Goal: Transaction & Acquisition: Purchase product/service

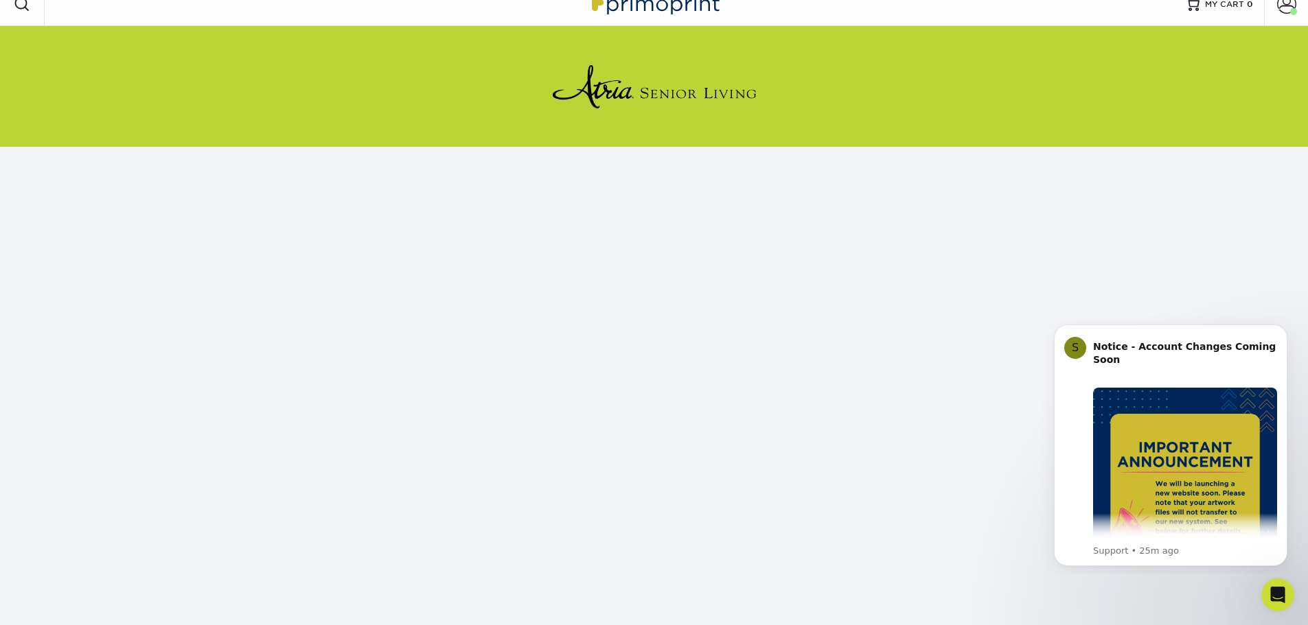
scroll to position [12, 0]
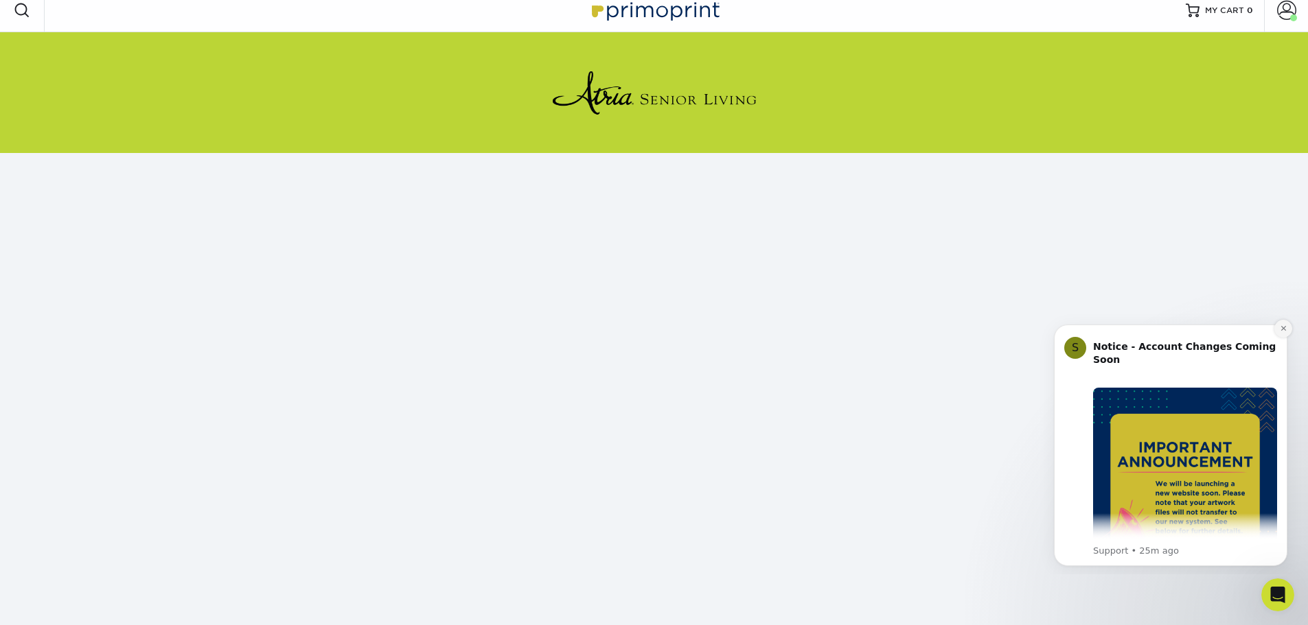
click at [1280, 326] on icon "Dismiss notification" at bounding box center [1284, 329] width 8 height 8
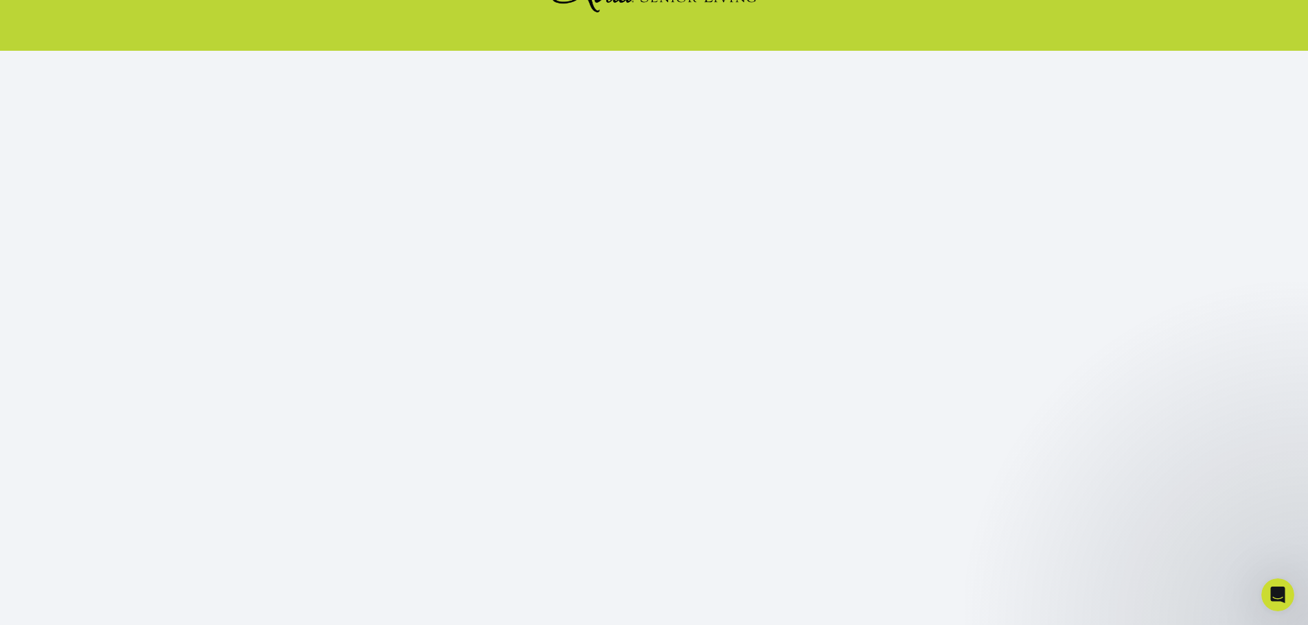
scroll to position [121, 0]
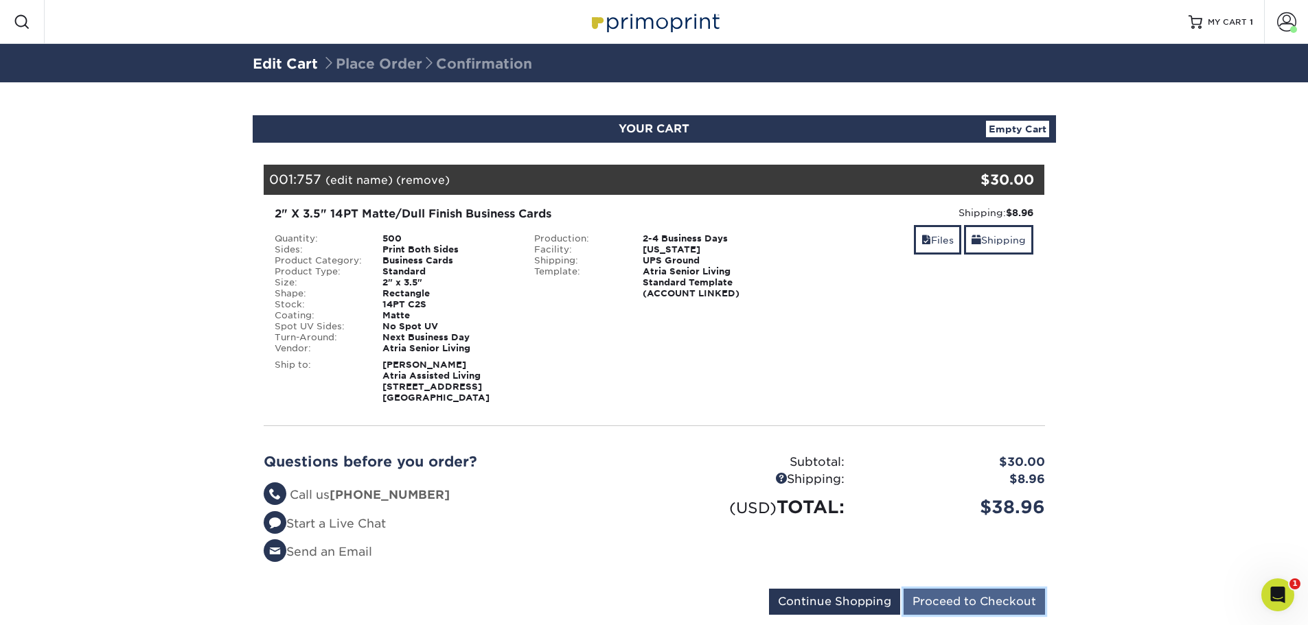
click at [966, 603] on input "Proceed to Checkout" at bounding box center [973, 602] width 141 height 26
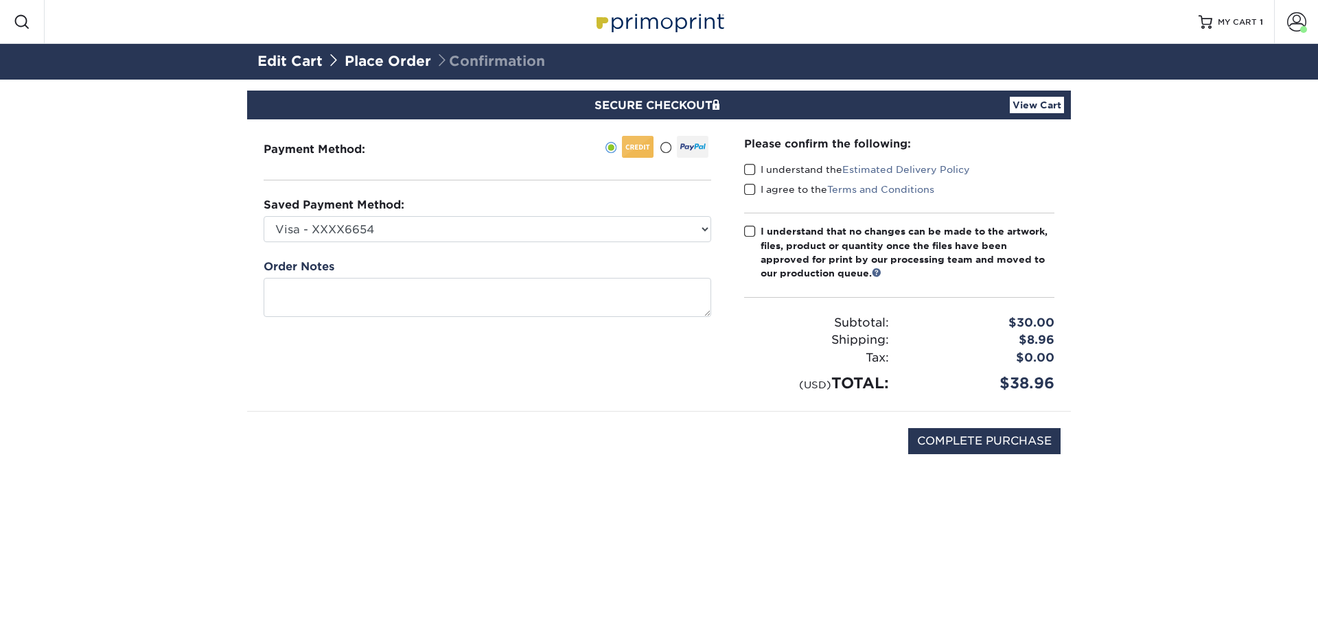
click at [748, 170] on span at bounding box center [750, 169] width 12 height 13
click at [0, 0] on input "I understand the Estimated Delivery Policy" at bounding box center [0, 0] width 0 height 0
click at [744, 186] on span at bounding box center [750, 189] width 12 height 13
click at [0, 0] on input "I agree to the Terms and Conditions" at bounding box center [0, 0] width 0 height 0
click at [750, 236] on span at bounding box center [750, 231] width 12 height 13
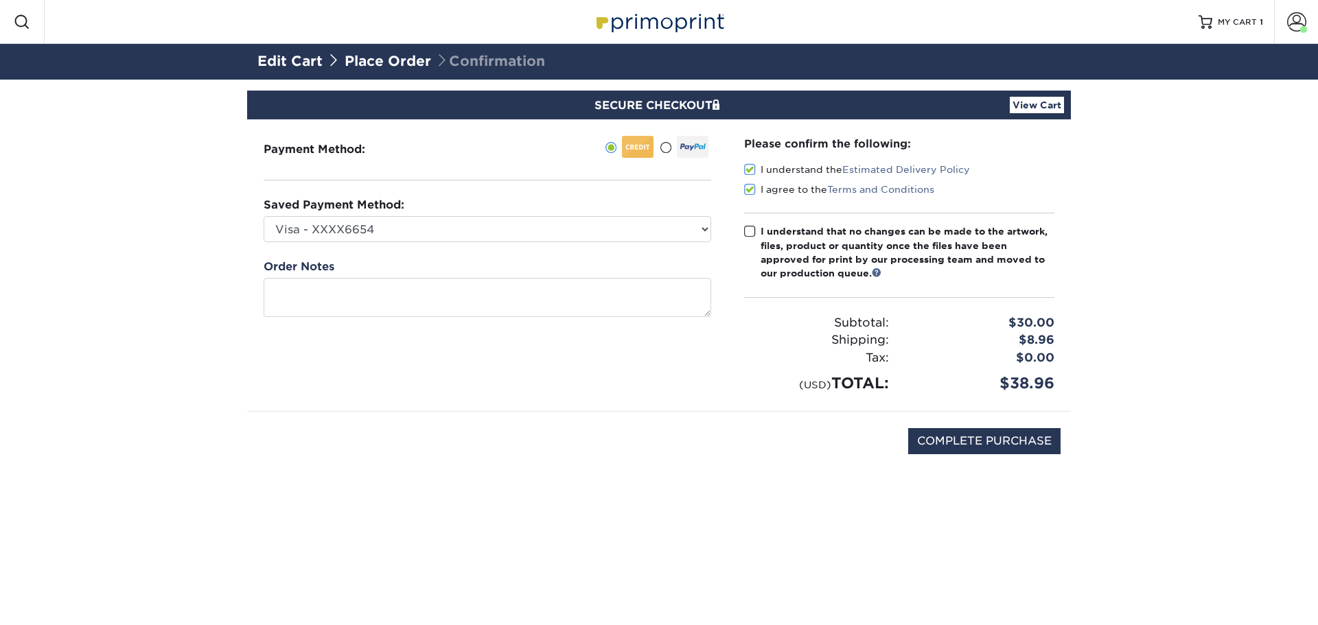
click at [0, 0] on input "I understand that no changes can be made to the artwork, files, product or quan…" at bounding box center [0, 0] width 0 height 0
click at [704, 226] on select "Visa - XXXX6654 Visa - XXXX2803 Visa - XXXX2826 Visa - XXXX0254 Visa - XXXX7270…" at bounding box center [488, 229] width 448 height 26
select select "74527"
click at [264, 216] on select "Visa - XXXX6654 Visa - XXXX2803 Visa - XXXX2826 Visa - XXXX0254 Visa - XXXX7270…" at bounding box center [488, 229] width 448 height 26
click at [977, 443] on input "COMPLETE PURCHASE" at bounding box center [984, 441] width 152 height 26
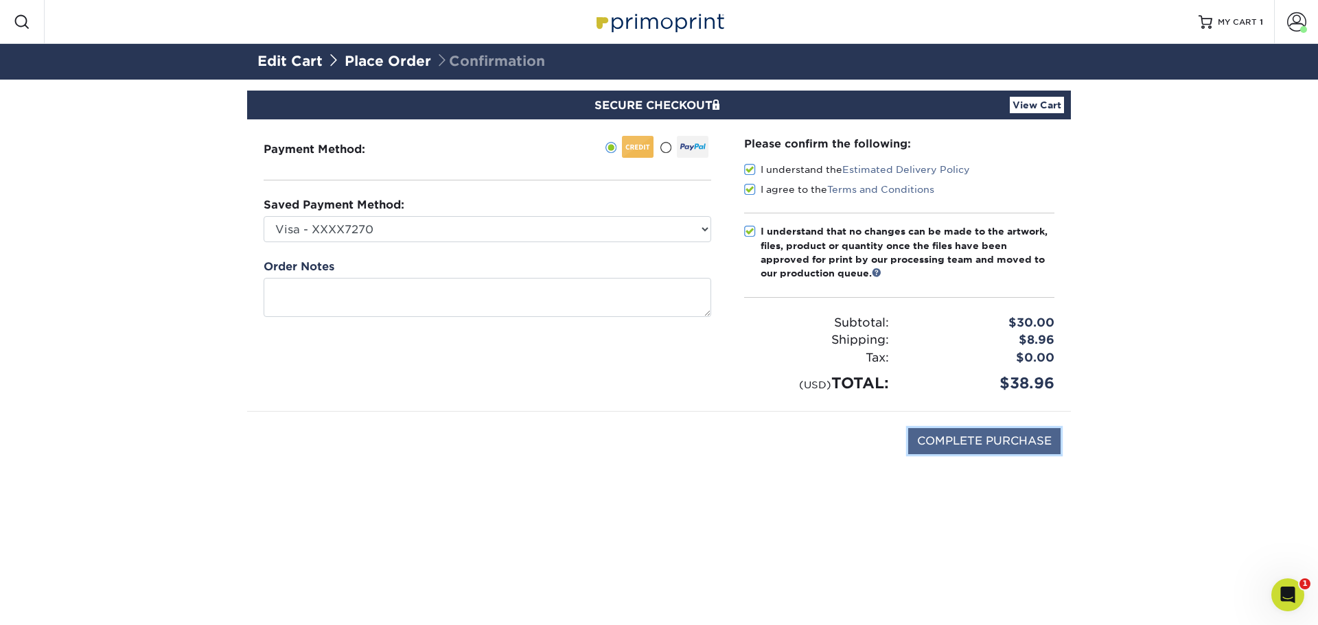
type input "PROCESSING, PLEASE WAIT..."
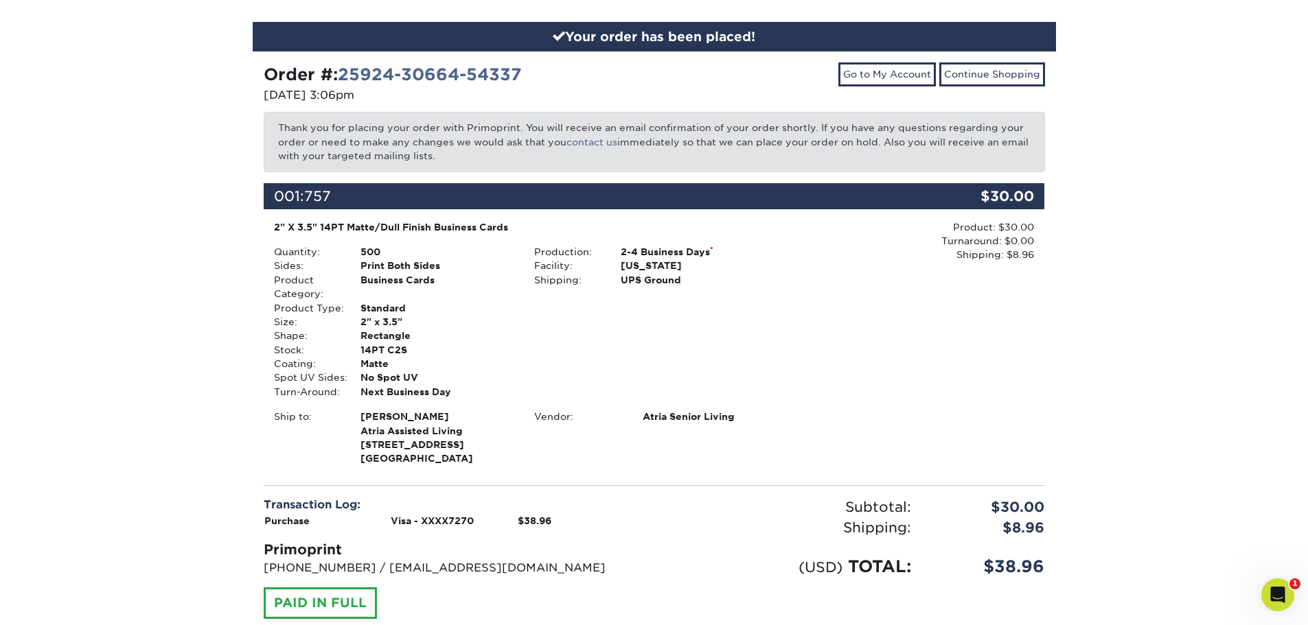
scroll to position [188, 0]
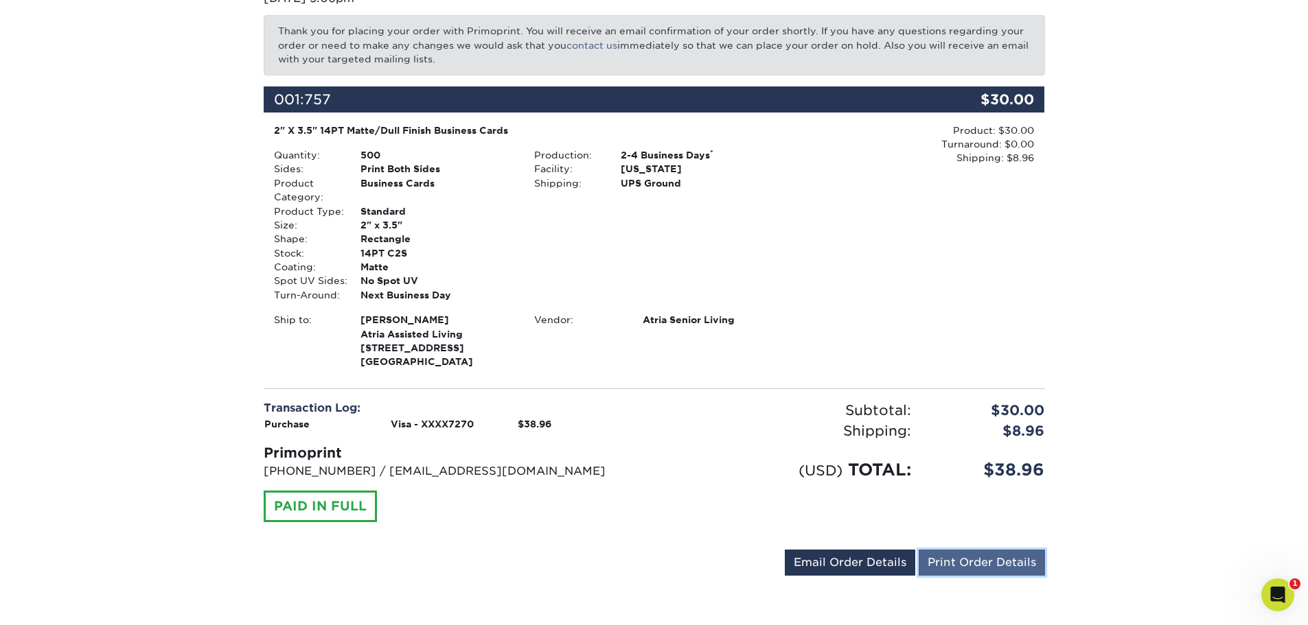
click at [962, 561] on link "Print Order Details" at bounding box center [981, 563] width 126 height 26
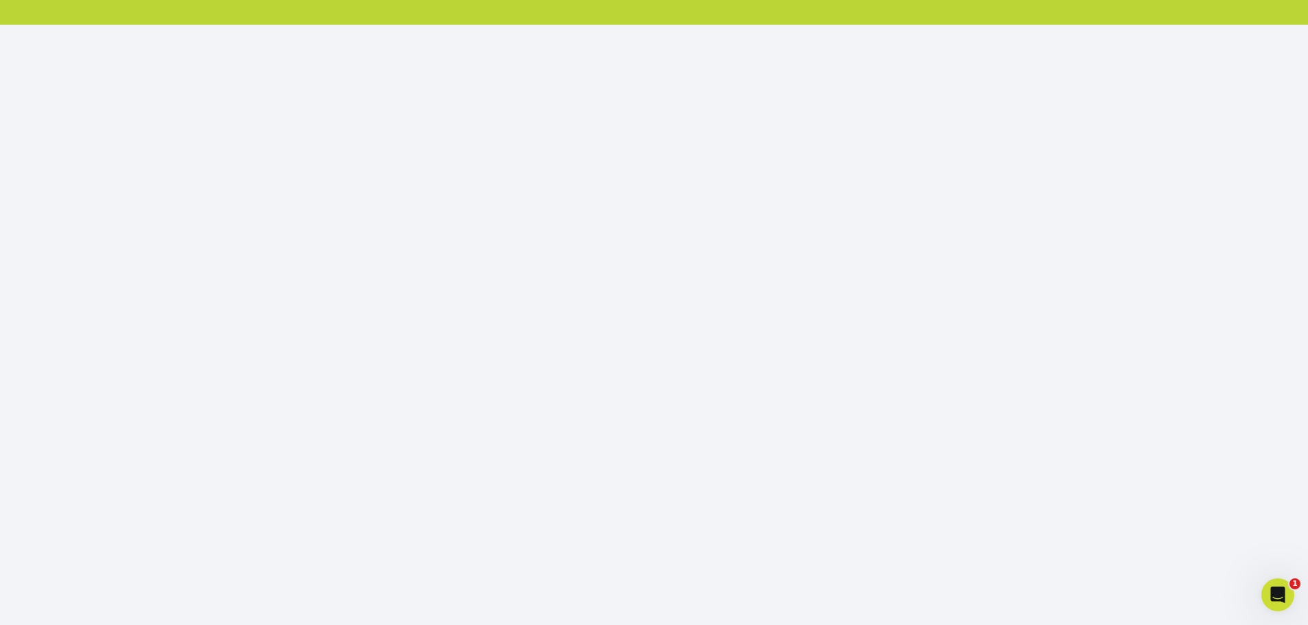
scroll to position [149, 0]
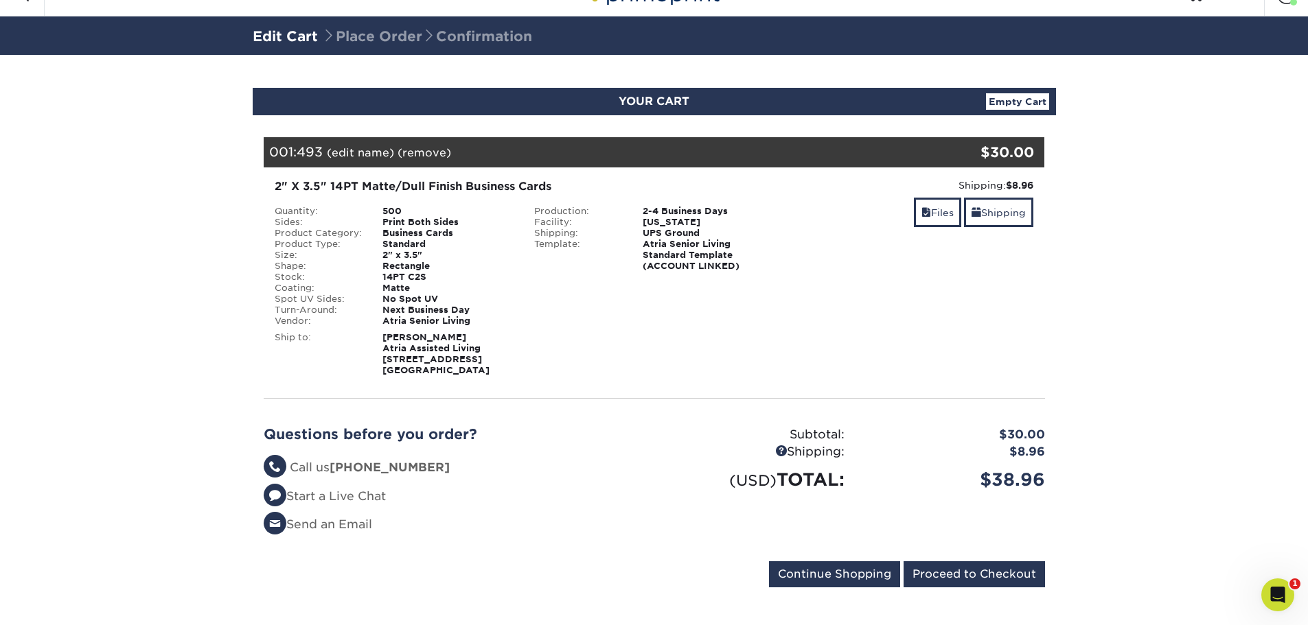
scroll to position [39, 0]
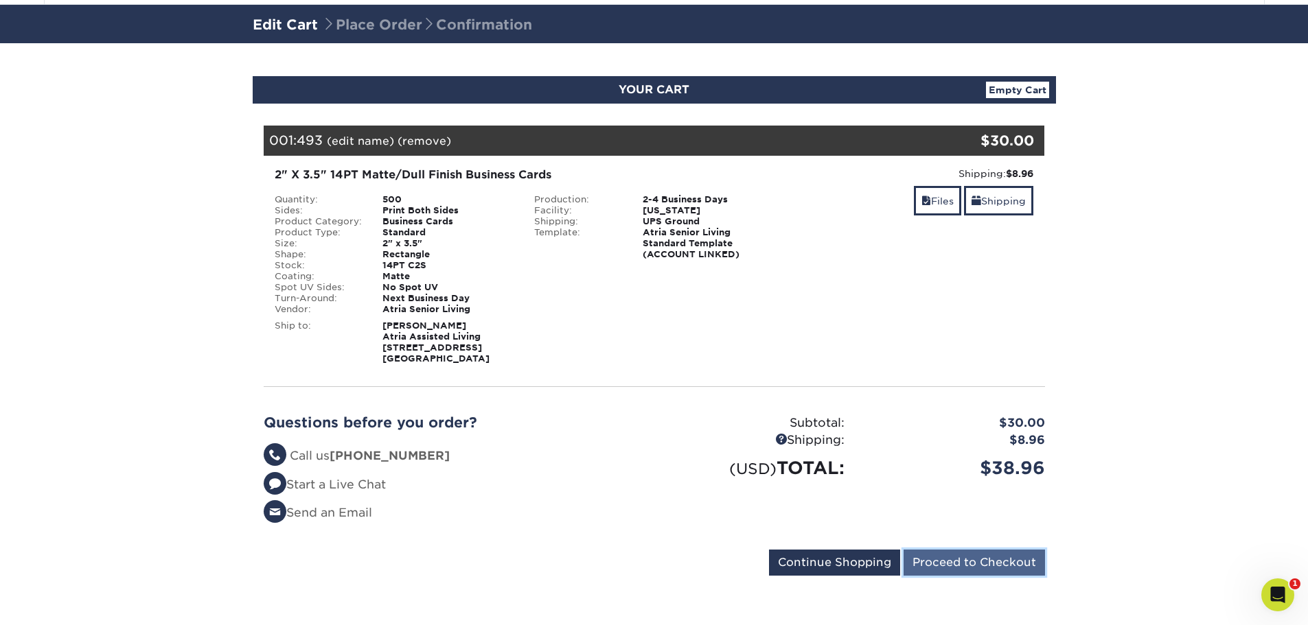
click at [949, 560] on input "Proceed to Checkout" at bounding box center [973, 563] width 141 height 26
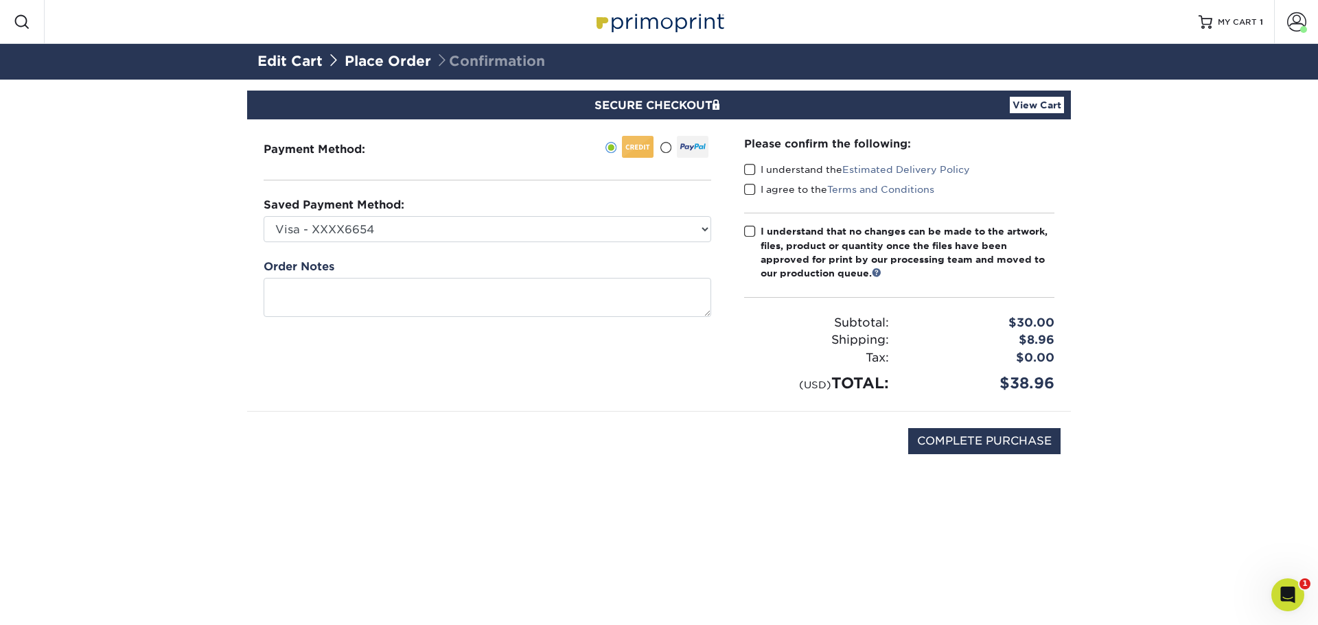
click at [748, 167] on span at bounding box center [750, 169] width 12 height 13
click at [0, 0] on input "I understand the Estimated Delivery Policy" at bounding box center [0, 0] width 0 height 0
click at [748, 187] on span at bounding box center [750, 189] width 12 height 13
click at [0, 0] on input "I agree to the Terms and Conditions" at bounding box center [0, 0] width 0 height 0
click at [752, 230] on span at bounding box center [750, 231] width 12 height 13
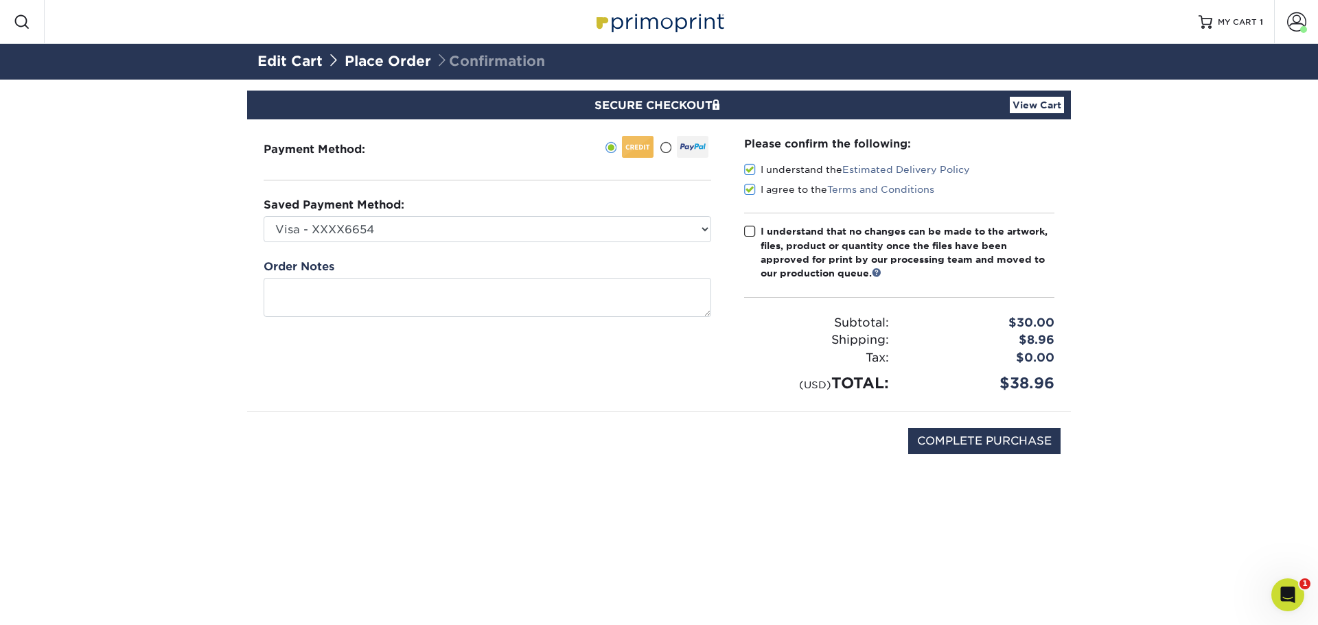
click at [0, 0] on input "I understand that no changes can be made to the artwork, files, product or quan…" at bounding box center [0, 0] width 0 height 0
click at [708, 228] on select "Visa - XXXX6654 Visa - XXXX2803 Visa - XXXX2826 Visa - XXXX0254 Visa - XXXX7270…" at bounding box center [488, 229] width 448 height 26
select select "74527"
click at [264, 216] on select "Visa - XXXX6654 Visa - XXXX2803 Visa - XXXX2826 Visa - XXXX0254 Visa - XXXX7270…" at bounding box center [488, 229] width 448 height 26
drag, startPoint x: 986, startPoint y: 439, endPoint x: 996, endPoint y: 422, distance: 19.4
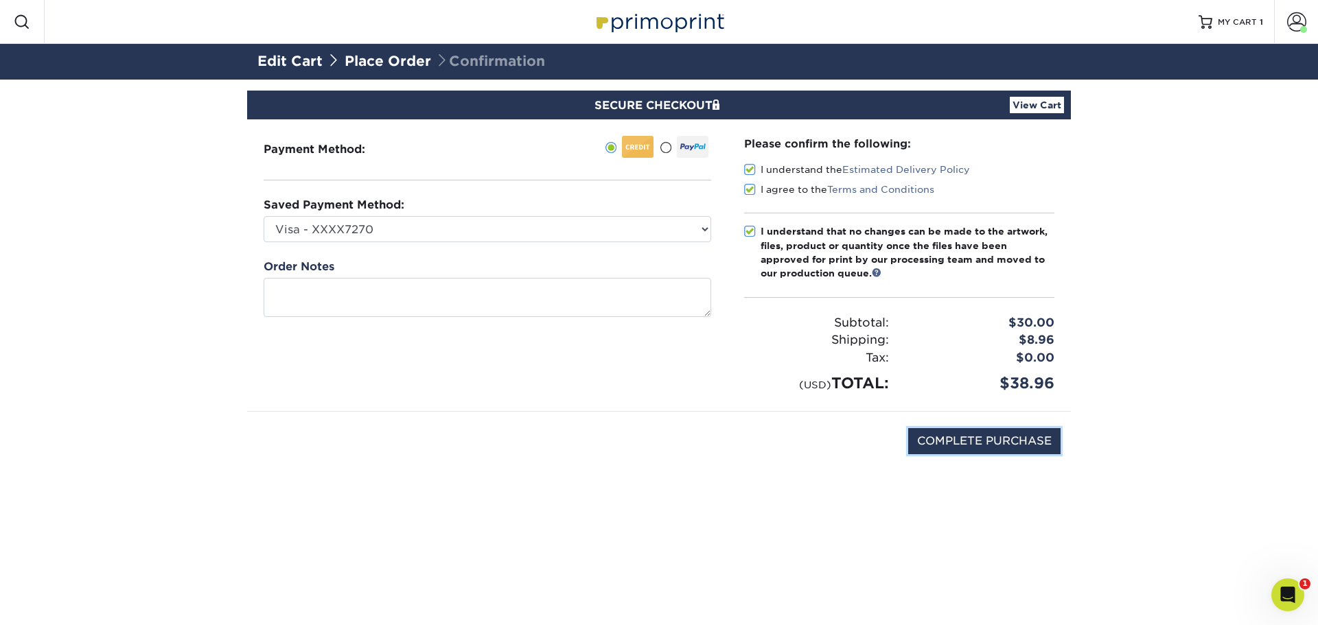
click at [984, 439] on input "COMPLETE PURCHASE" at bounding box center [984, 441] width 152 height 26
type input "PROCESSING, PLEASE WAIT..."
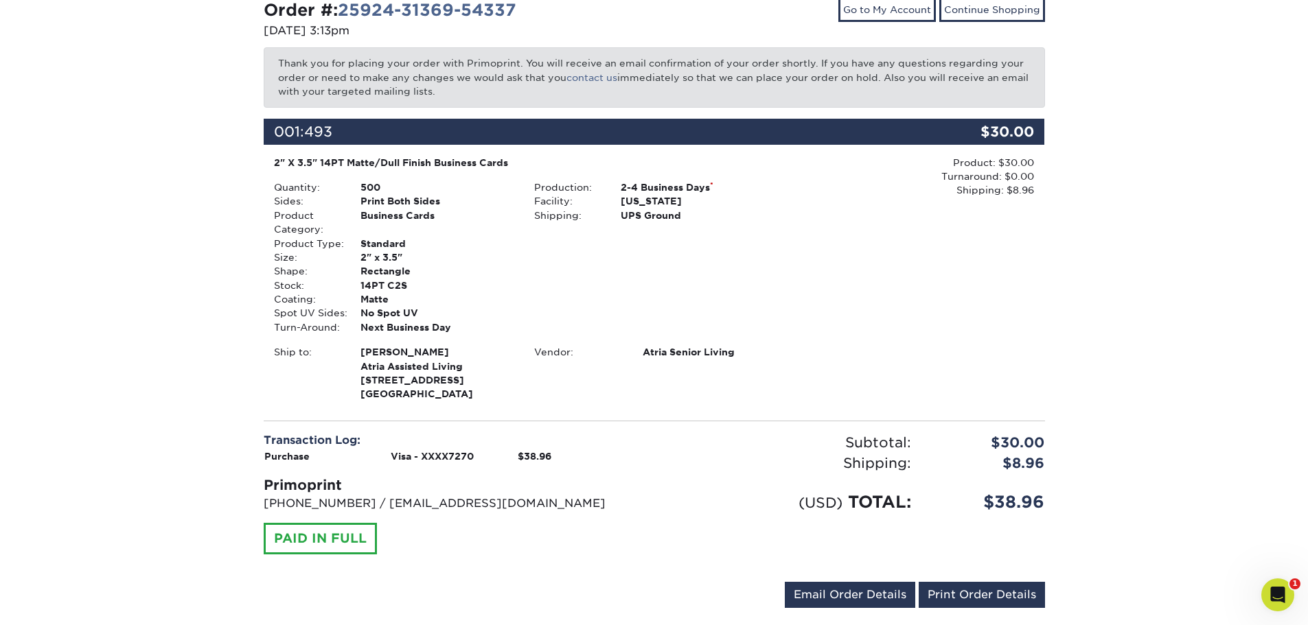
scroll to position [188, 0]
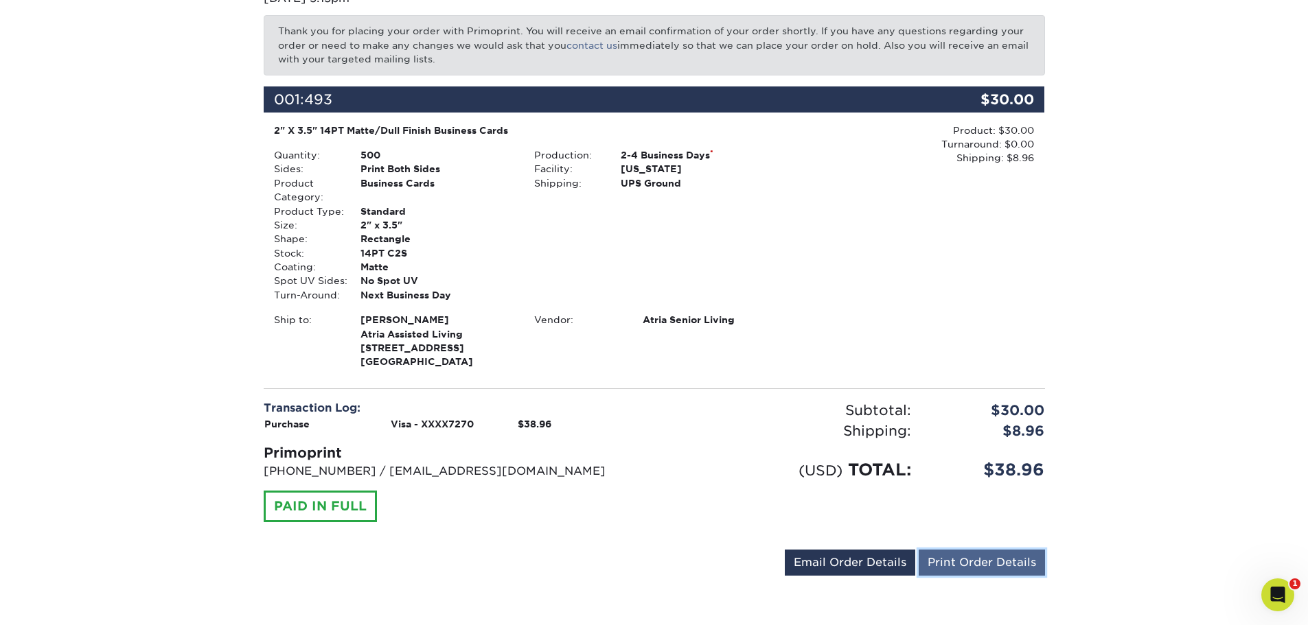
click at [960, 555] on link "Print Order Details" at bounding box center [981, 563] width 126 height 26
